Goal: Information Seeking & Learning: Learn about a topic

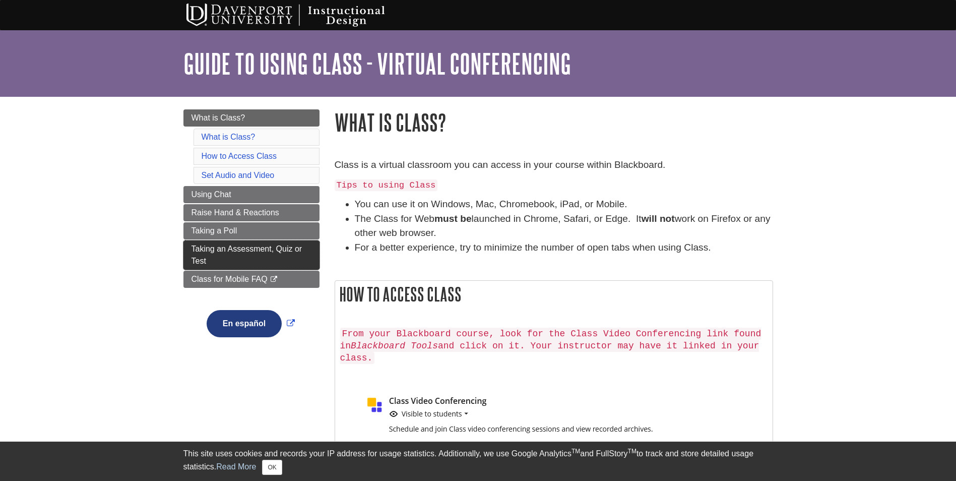
click at [277, 253] on link "Taking an Assessment, Quiz or Test" at bounding box center [251, 254] width 136 height 29
